Goal: Information Seeking & Learning: Learn about a topic

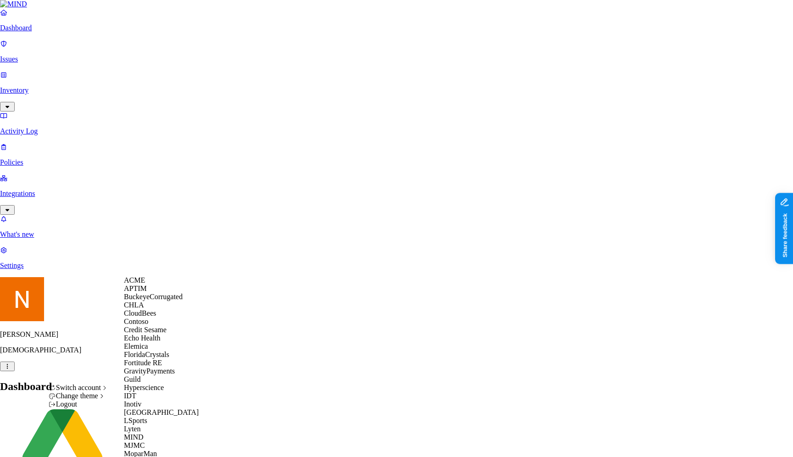
click at [178, 284] on div "ACME" at bounding box center [168, 280] width 89 height 8
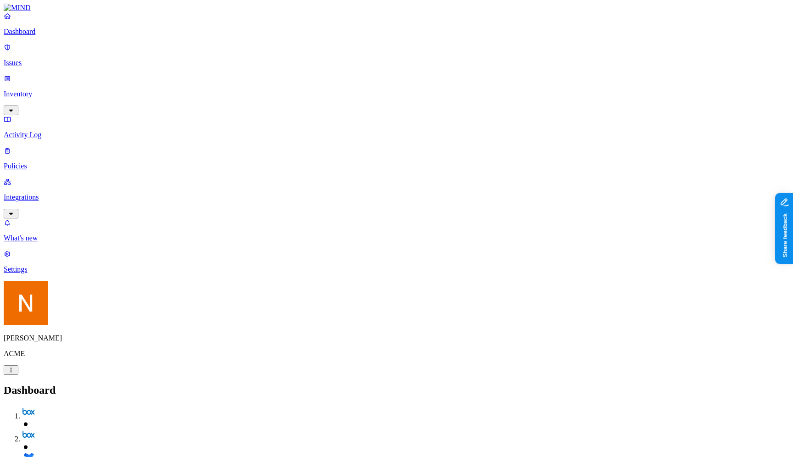
click at [63, 90] on p "Inventory" at bounding box center [396, 94] width 785 height 8
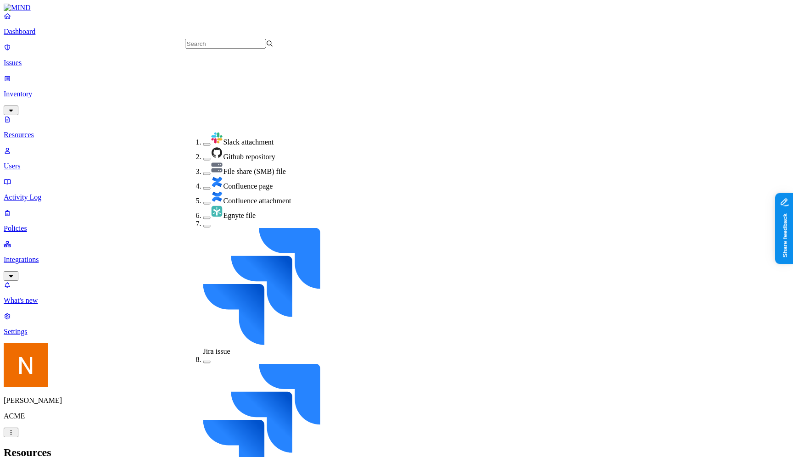
scroll to position [166, 0]
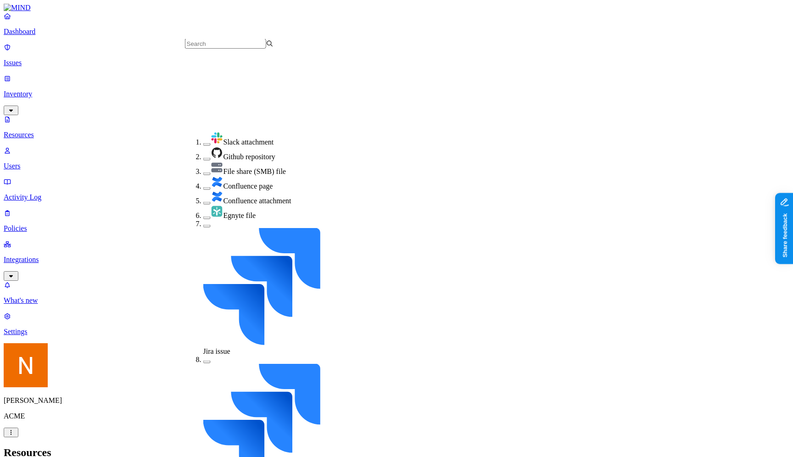
click at [326, 446] on header "Resources" at bounding box center [396, 452] width 785 height 12
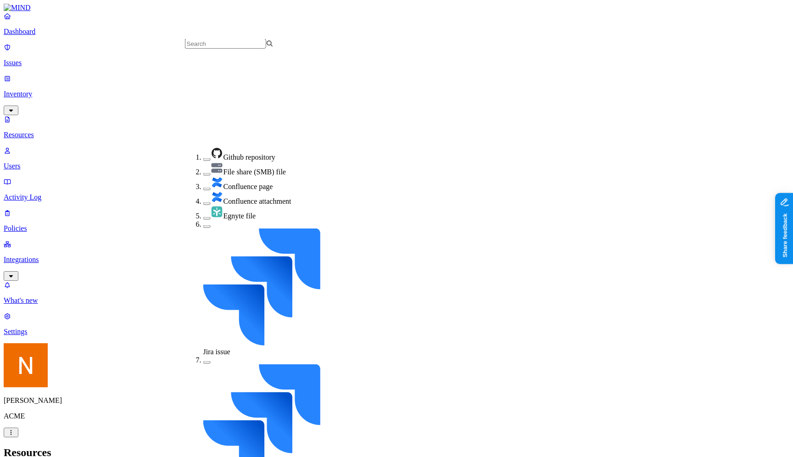
scroll to position [166, 0]
click at [412, 446] on h2 "Resources" at bounding box center [396, 452] width 785 height 12
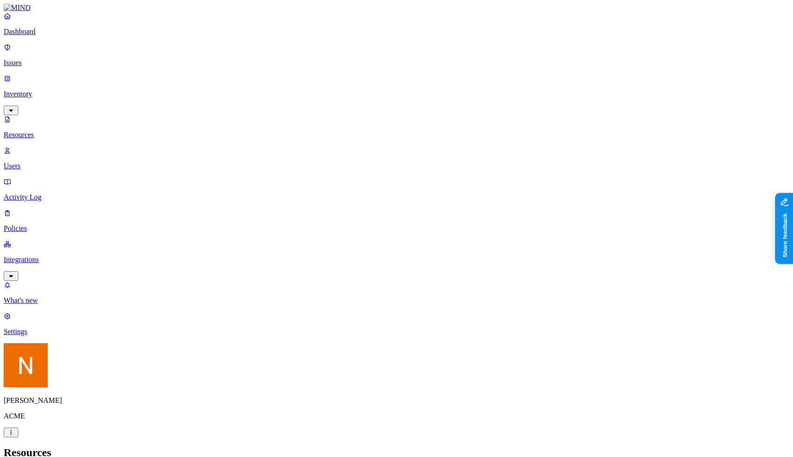
click at [332, 53] on div "PII" at bounding box center [332, 59] width 0 height 26
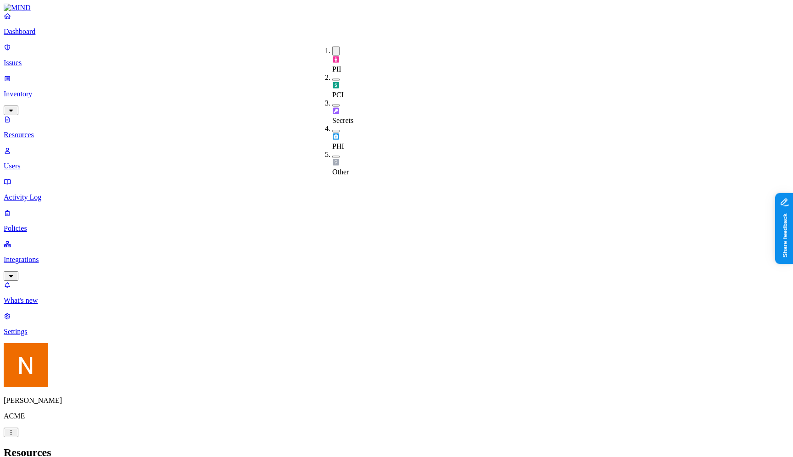
click at [341, 91] on span "PCI" at bounding box center [337, 95] width 11 height 8
click at [332, 109] on div "Secrets" at bounding box center [332, 117] width 0 height 17
click at [332, 110] on div "Secrets" at bounding box center [332, 118] width 0 height 17
click at [332, 109] on div "Secrets" at bounding box center [332, 117] width 0 height 17
click at [338, 135] on img at bounding box center [335, 138] width 7 height 7
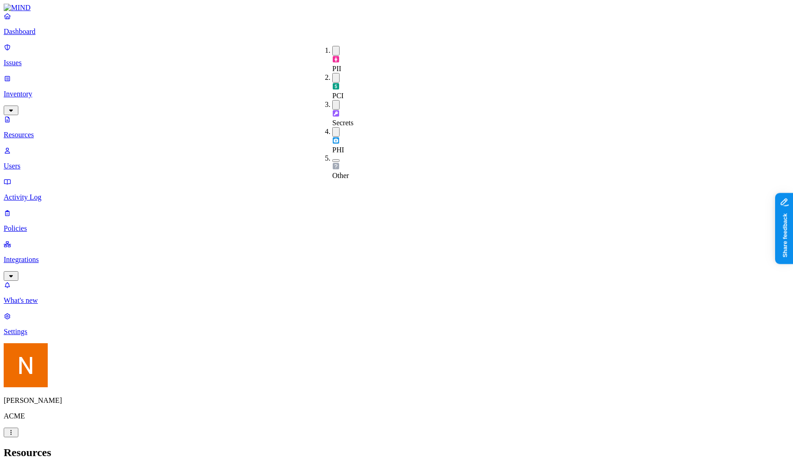
click at [350, 446] on div "Resources" at bounding box center [396, 452] width 785 height 12
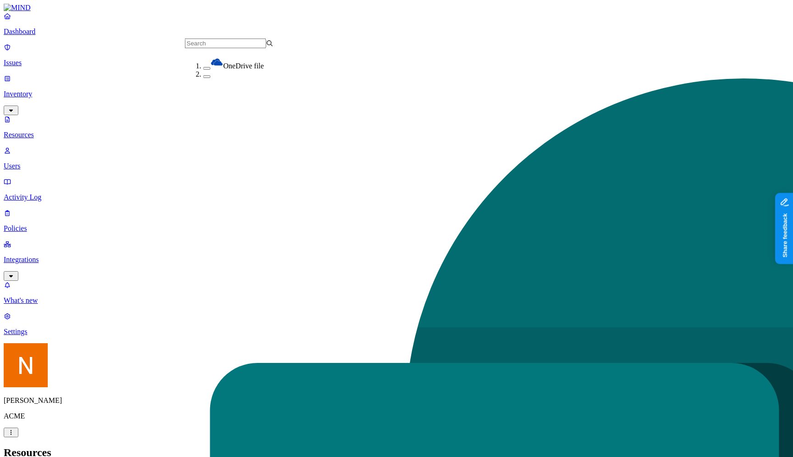
scroll to position [166, 0]
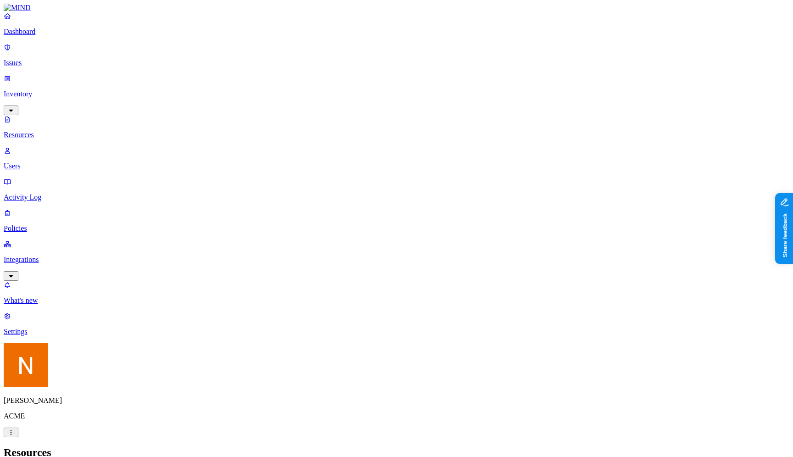
copy h3 "Bertha Boxer"
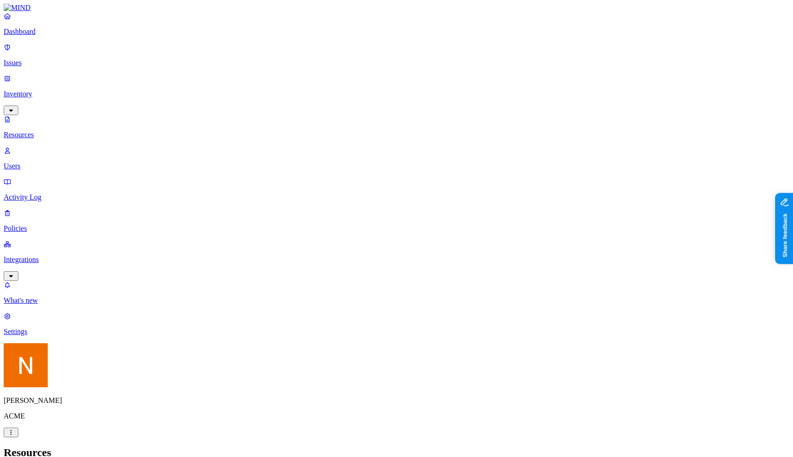
click at [355, 100] on div "Secrets" at bounding box center [355, 113] width 0 height 27
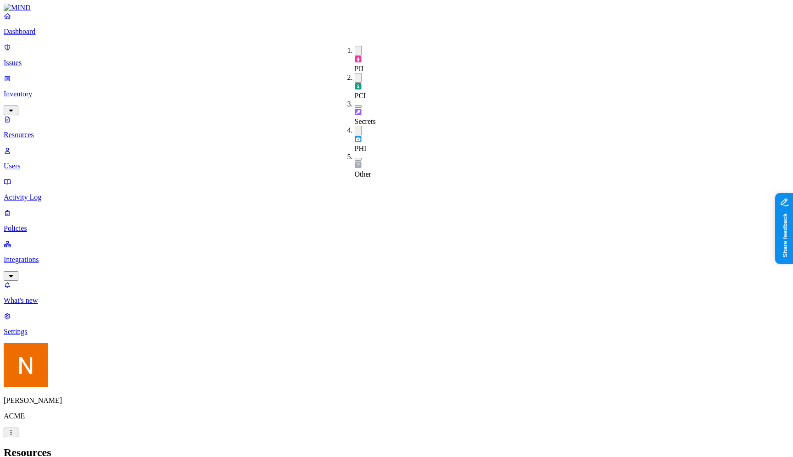
click at [355, 126] on div "PHI" at bounding box center [355, 139] width 0 height 27
click at [355, 46] on div "PII" at bounding box center [355, 59] width 0 height 27
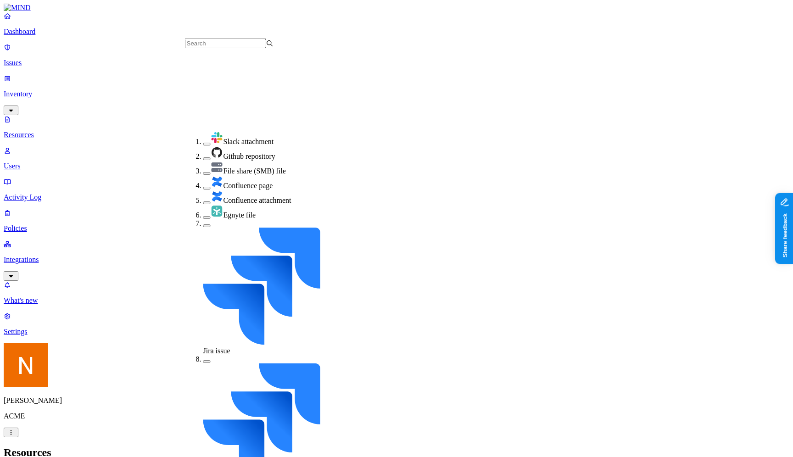
scroll to position [166, 0]
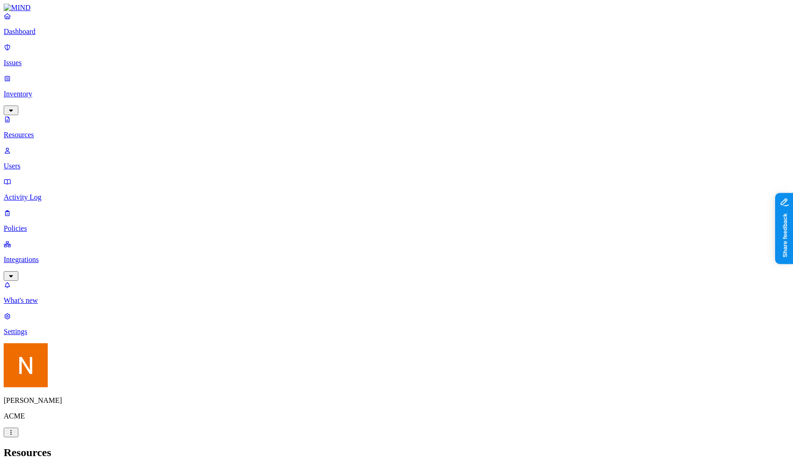
click at [60, 305] on p "What's new" at bounding box center [396, 300] width 785 height 8
